Goal: Task Accomplishment & Management: Use online tool/utility

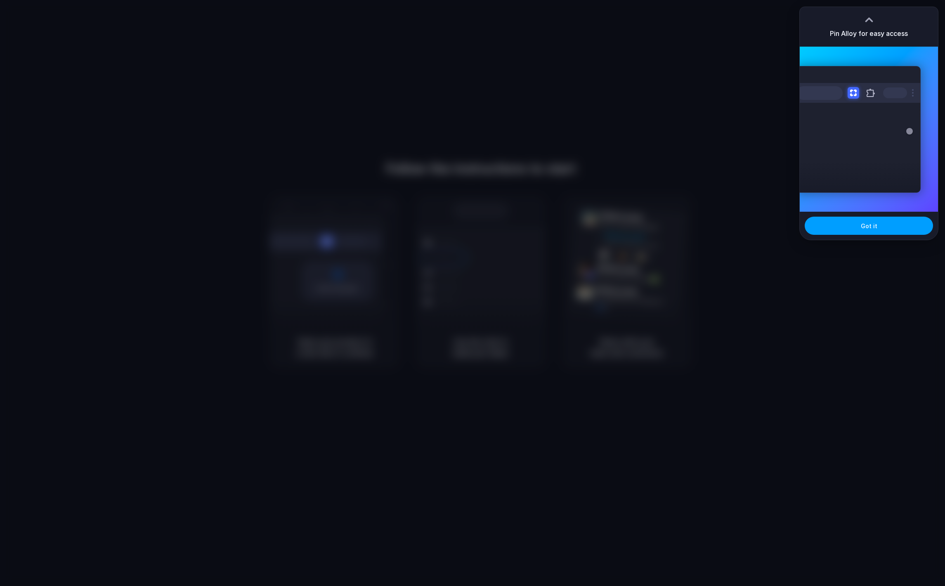
click at [872, 225] on span "Got it" at bounding box center [869, 226] width 17 height 9
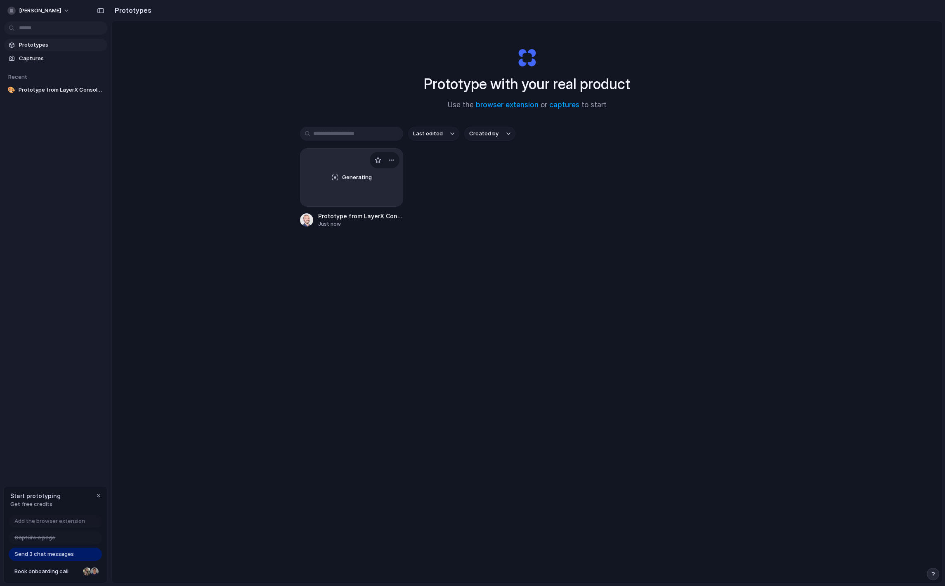
click at [333, 173] on div "Generating" at bounding box center [351, 178] width 102 height 58
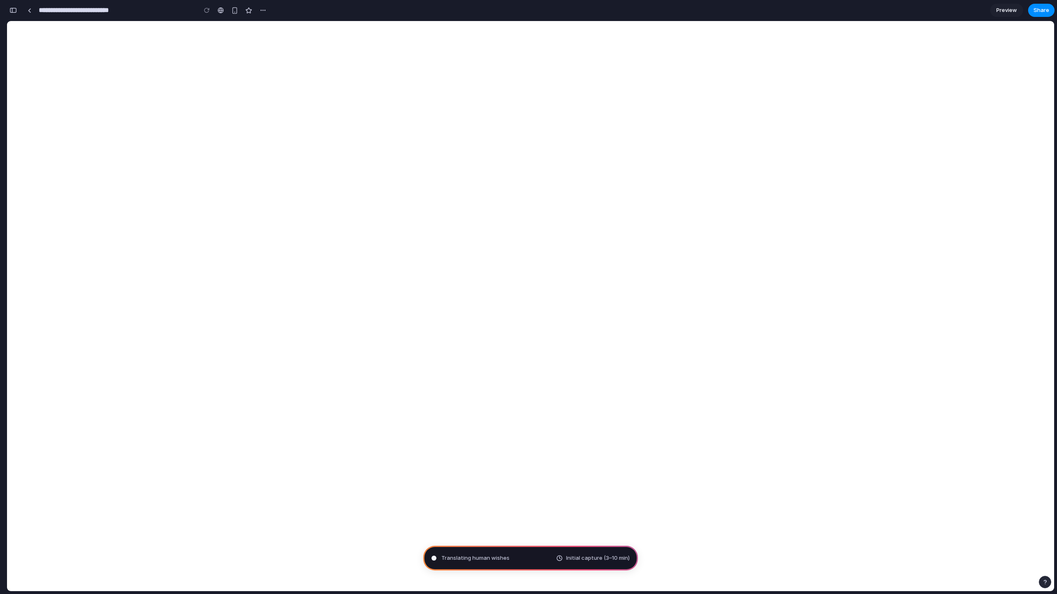
type input "**********"
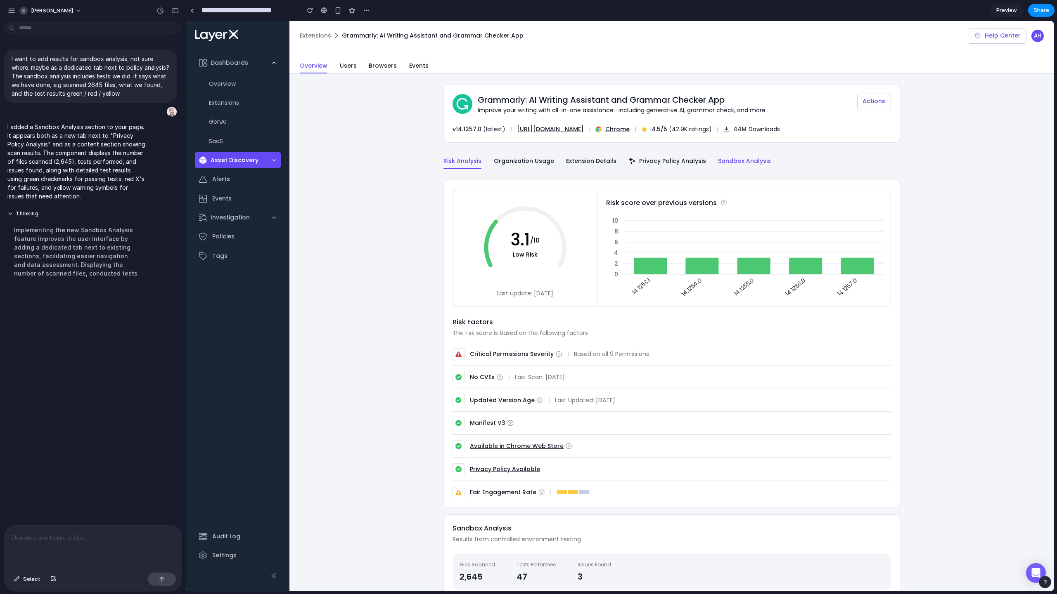
click at [739, 158] on div "Sandbox Analysis" at bounding box center [744, 161] width 53 height 9
click at [740, 159] on div "Sandbox Analysis" at bounding box center [744, 161] width 53 height 9
click at [191, 9] on div at bounding box center [192, 10] width 4 height 5
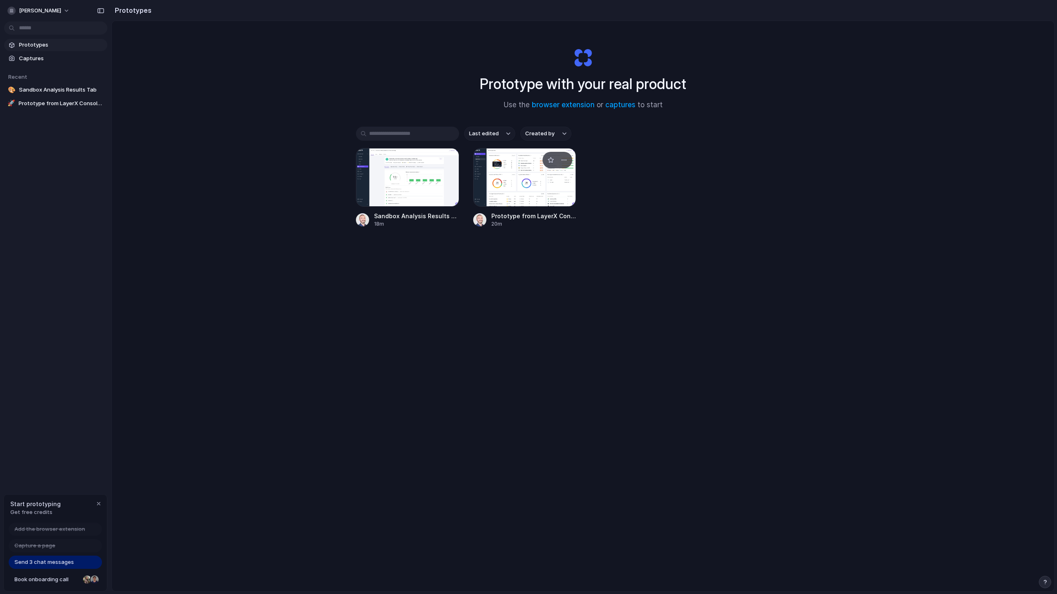
click at [522, 188] on div at bounding box center [524, 177] width 103 height 59
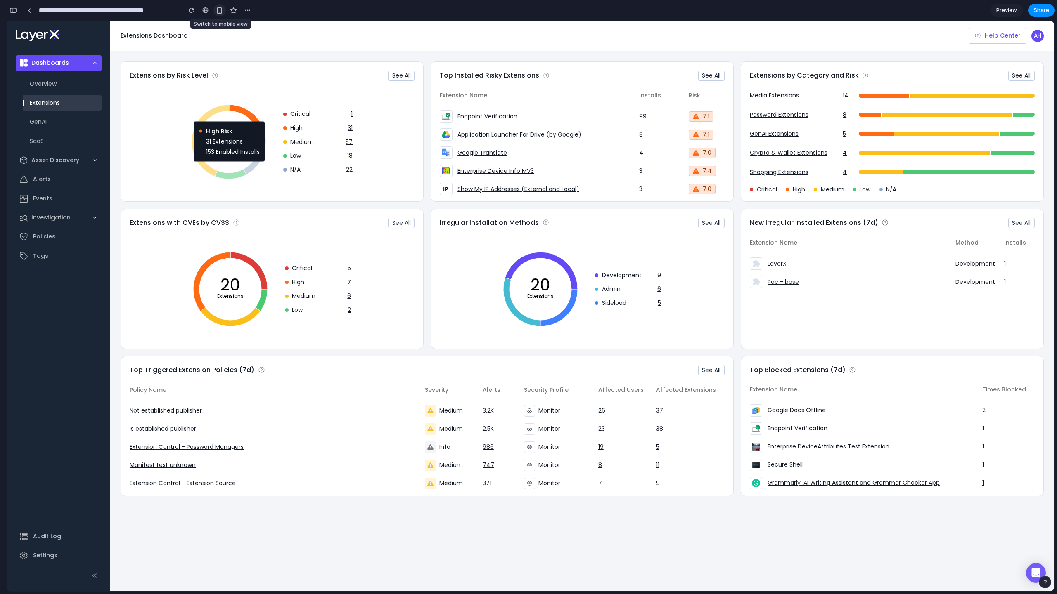
click at [217, 12] on div "button" at bounding box center [219, 10] width 7 height 7
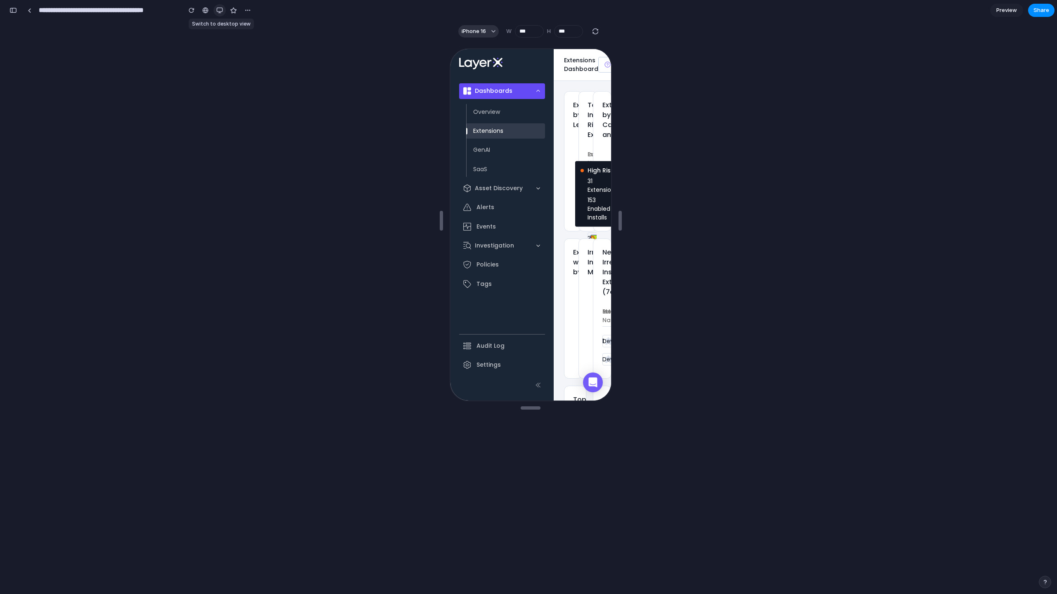
click at [222, 9] on div "button" at bounding box center [219, 10] width 7 height 7
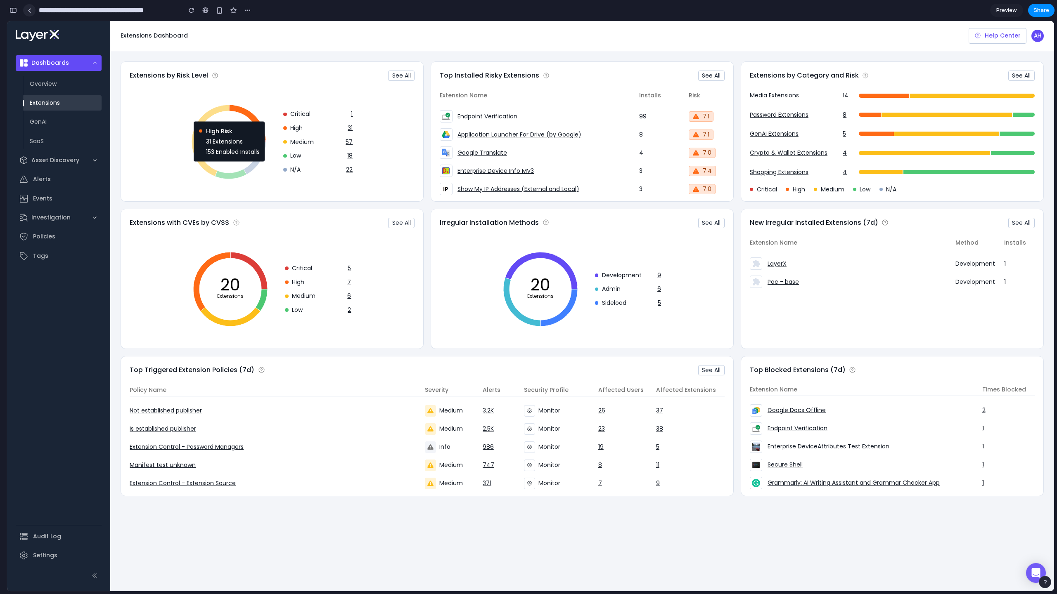
click at [29, 10] on div at bounding box center [30, 10] width 4 height 5
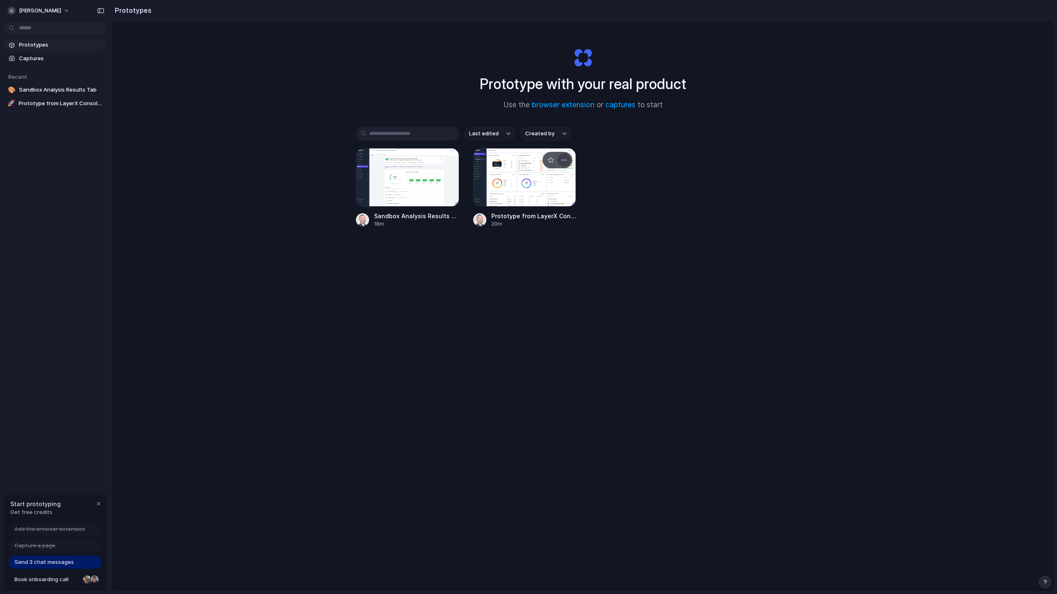
click at [561, 161] on div "button" at bounding box center [564, 160] width 7 height 7
click at [515, 157] on div "Open in new tab Rename Copy link Delete" at bounding box center [528, 297] width 1057 height 594
click at [504, 167] on div at bounding box center [524, 177] width 103 height 59
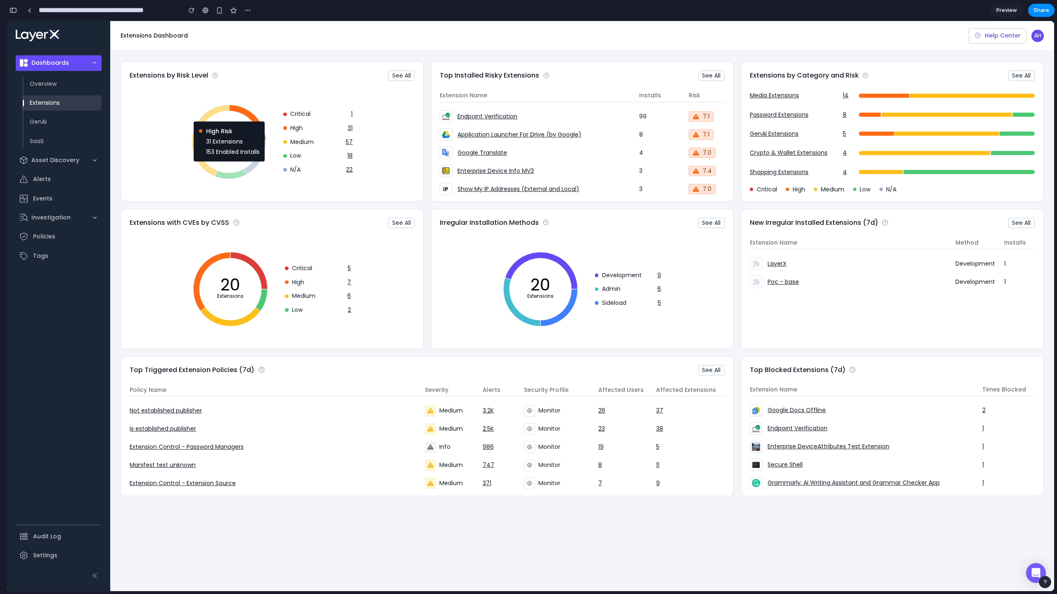
click at [121, 93] on div "Extensions by Risk Level See All 129 Extensions High Risk 31 Extensions 153 Ena…" at bounding box center [272, 131] width 303 height 140
click at [48, 123] on link "GenAI" at bounding box center [62, 122] width 79 height 16
click at [190, 9] on div "button" at bounding box center [192, 10] width 6 height 6
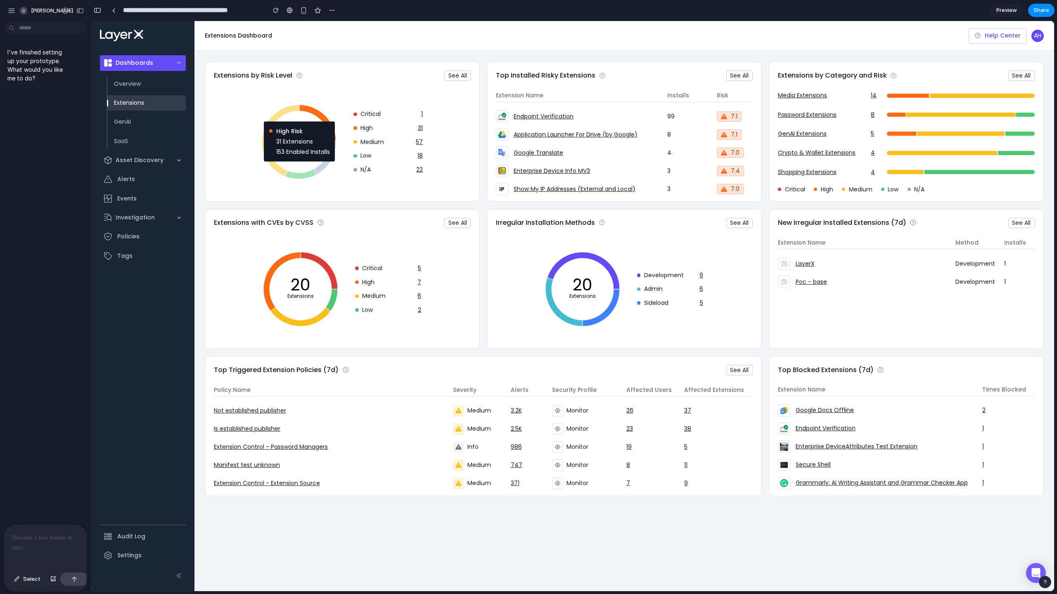
click at [29, 535] on p at bounding box center [45, 538] width 67 height 10
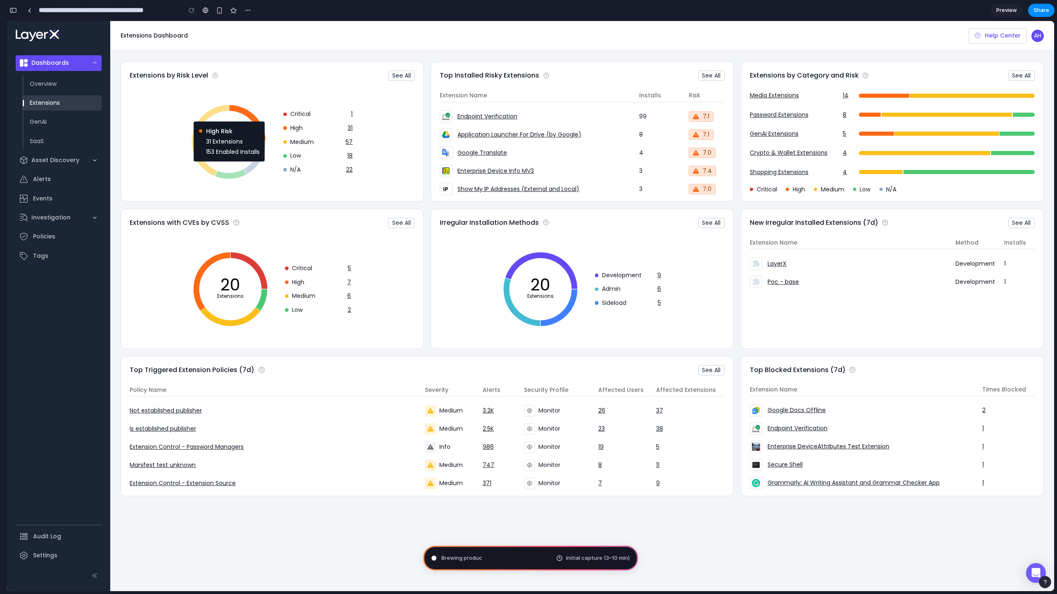
type input "**********"
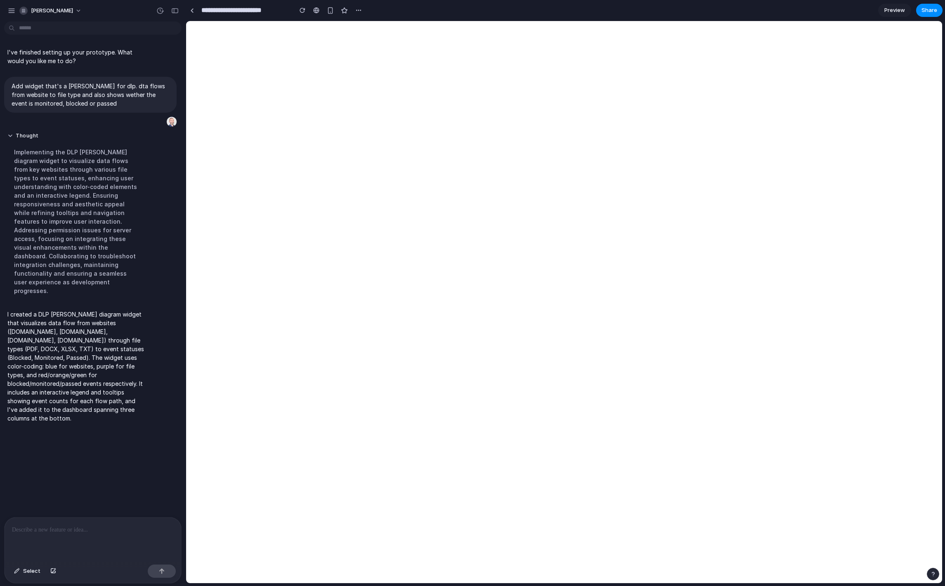
click at [897, 5] on link "Preview" at bounding box center [894, 10] width 33 height 13
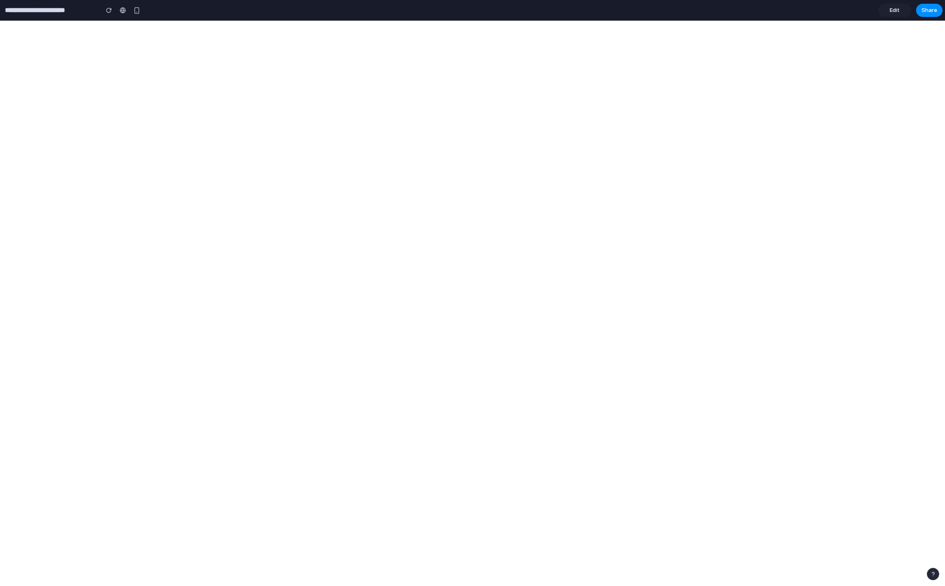
click at [31, 10] on input "**********" at bounding box center [49, 10] width 93 height 15
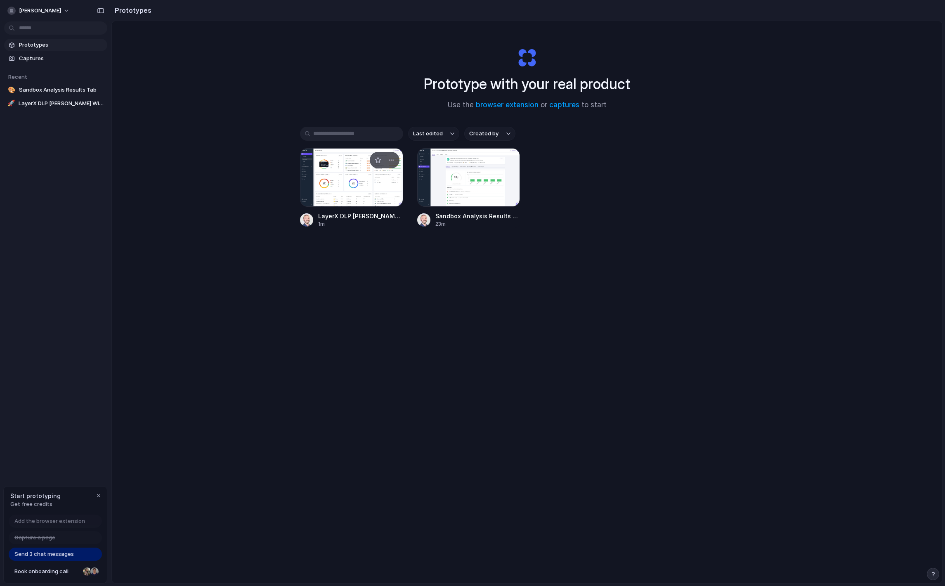
click at [381, 186] on div at bounding box center [351, 177] width 103 height 59
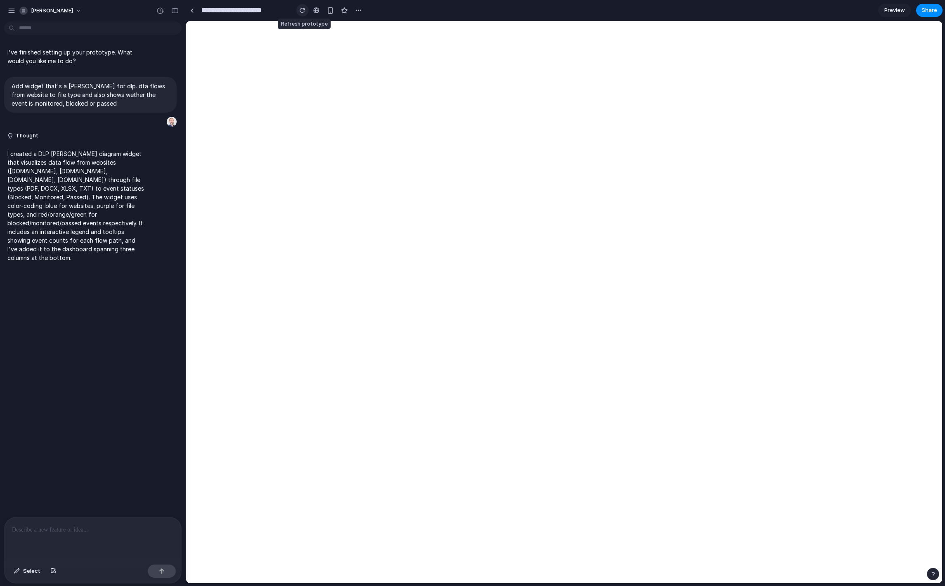
click at [303, 11] on div "button" at bounding box center [303, 10] width 6 height 6
click at [301, 11] on div "button" at bounding box center [303, 10] width 6 height 6
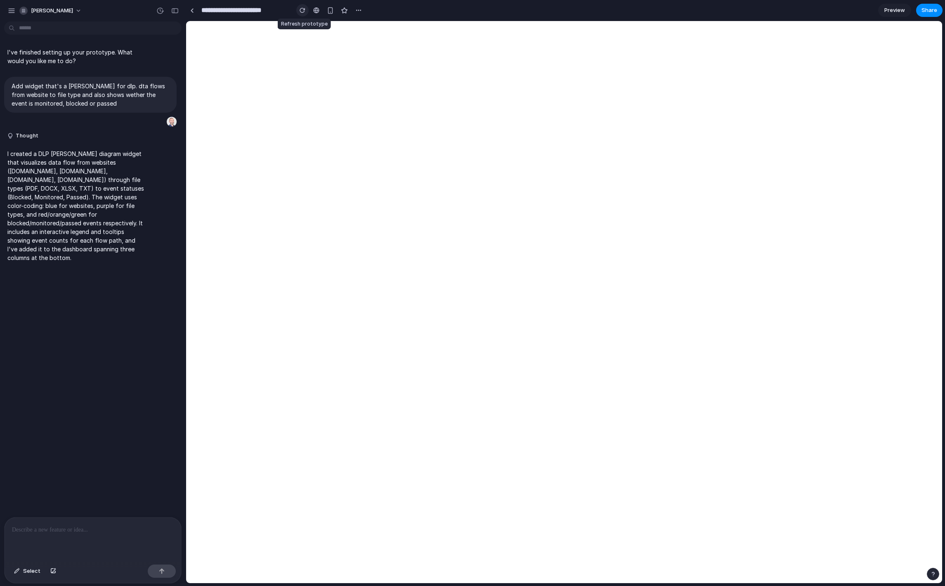
click at [301, 6] on button "button" at bounding box center [302, 10] width 12 height 12
click at [317, 10] on div at bounding box center [316, 10] width 6 height 7
click at [304, 12] on div "button" at bounding box center [303, 10] width 6 height 6
